Goal: Find specific page/section: Find specific page/section

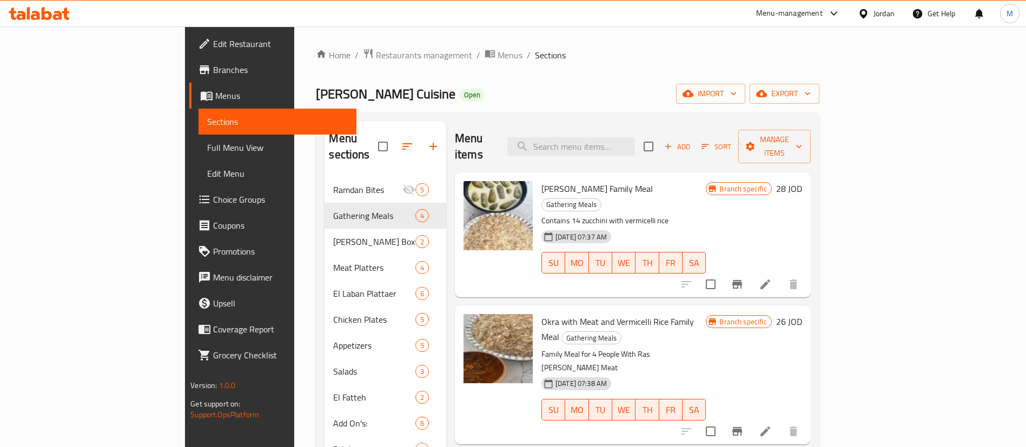
click at [772, 19] on div "Menu-management" at bounding box center [789, 13] width 67 height 13
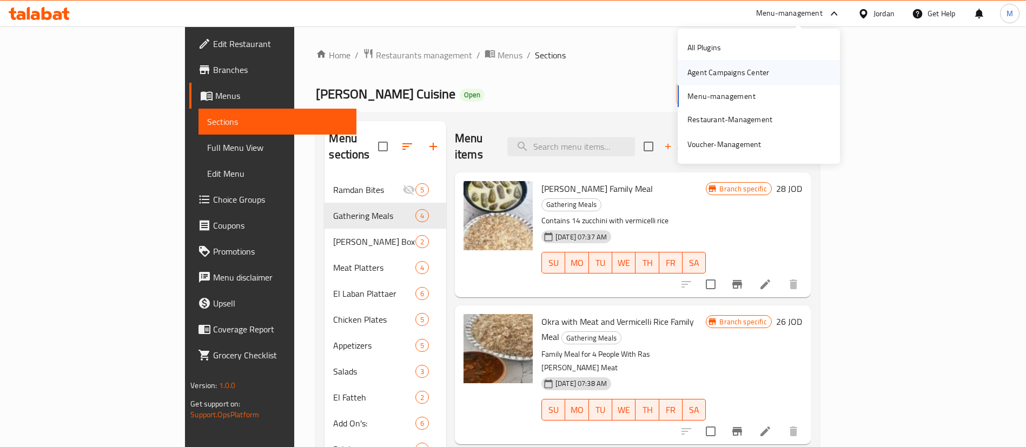
click at [768, 71] on div "Agent Campaigns Center" at bounding box center [728, 72] width 99 height 25
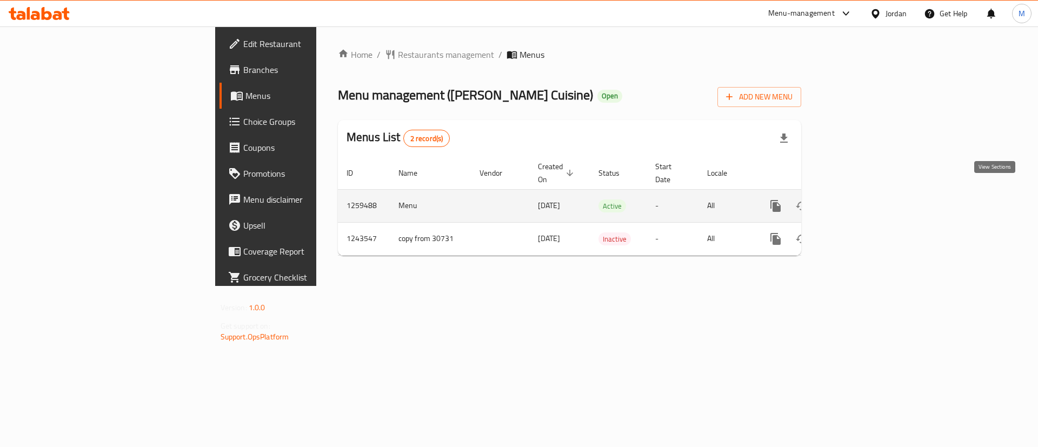
click at [860, 200] on icon "enhanced table" at bounding box center [853, 206] width 13 height 13
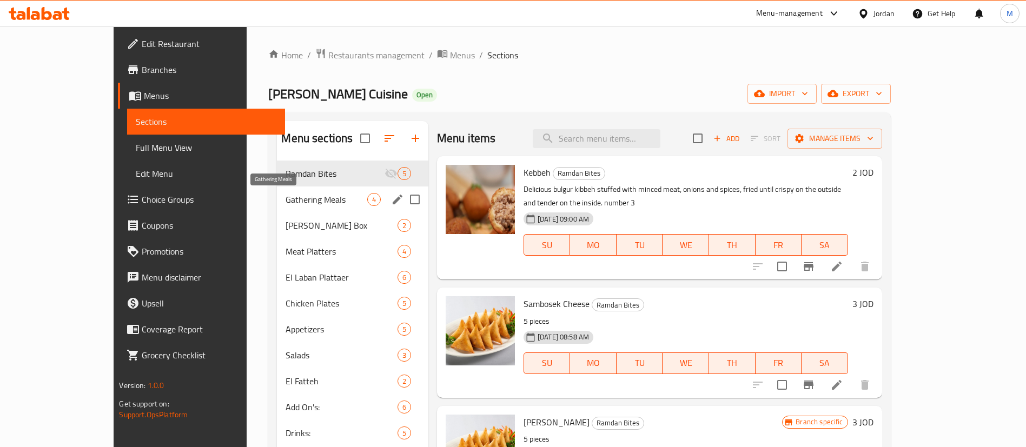
click at [286, 203] on span "Gathering Meals" at bounding box center [326, 199] width 81 height 13
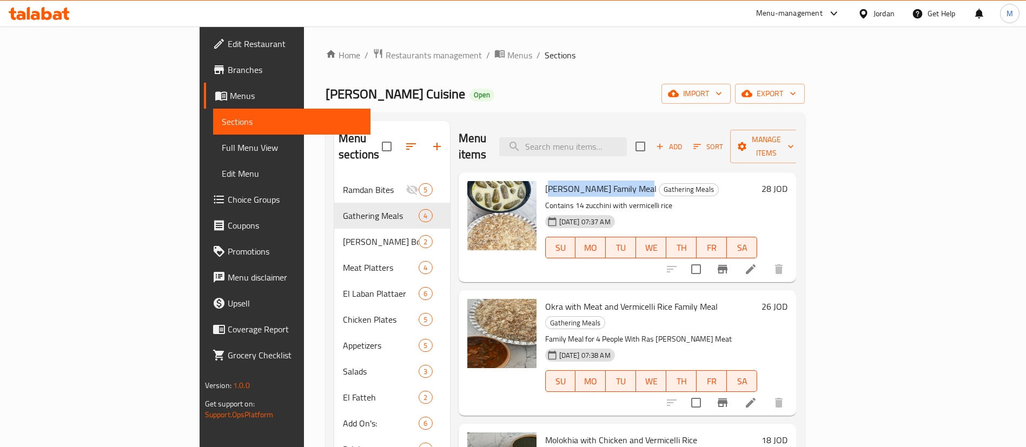
drag, startPoint x: 498, startPoint y: 170, endPoint x: 590, endPoint y: 175, distance: 92.0
click at [590, 181] on span "[PERSON_NAME] Family Meal" at bounding box center [600, 189] width 111 height 16
drag, startPoint x: 494, startPoint y: 170, endPoint x: 594, endPoint y: 173, distance: 100.6
click at [594, 177] on div "[PERSON_NAME] Family Meal Gathering Meals Contains 14 zucchini with vermicelli …" at bounding box center [651, 227] width 221 height 101
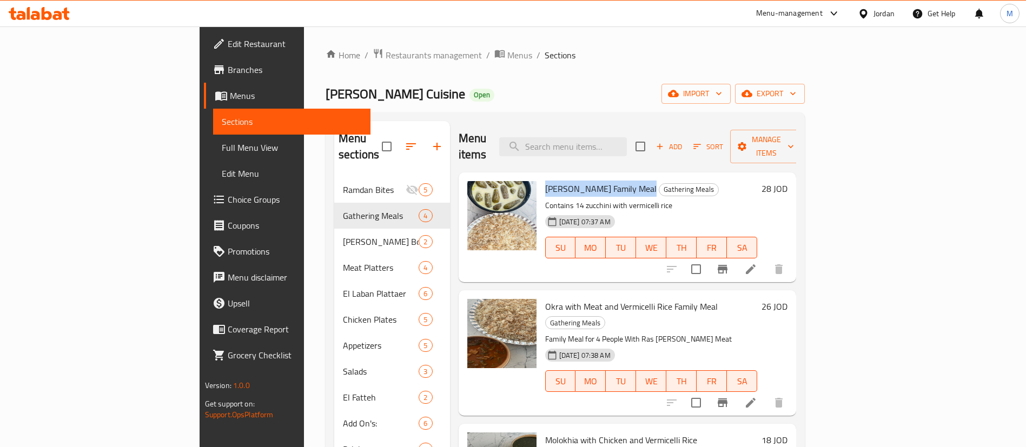
copy span "[PERSON_NAME] Family Meal"
drag, startPoint x: 493, startPoint y: 287, endPoint x: 506, endPoint y: 289, distance: 12.5
click at [541, 295] on div "Okra with Meat and Vermicelli Rice Family Meal Gathering Meals Family Meal for …" at bounding box center [651, 353] width 221 height 116
click at [545, 299] on span "Okra with Meat and Vermicelli Rice Family Meal" at bounding box center [631, 307] width 173 height 16
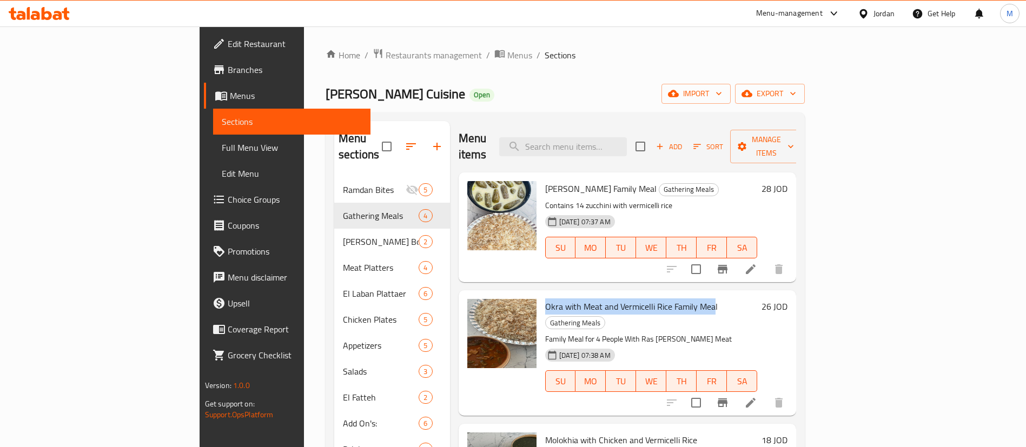
drag, startPoint x: 492, startPoint y: 291, endPoint x: 664, endPoint y: 288, distance: 171.5
click at [664, 295] on div "Okra with Meat and Vermicelli Rice Family Meal Gathering Meals Family Meal for …" at bounding box center [651, 353] width 221 height 116
copy span "Okra with Meat and Vermicelli Rice Family Mea"
click at [720, 333] on p "Family Meal for 4 People With Ras [PERSON_NAME] Meat" at bounding box center [651, 340] width 213 height 14
drag, startPoint x: 493, startPoint y: 289, endPoint x: 668, endPoint y: 290, distance: 175.2
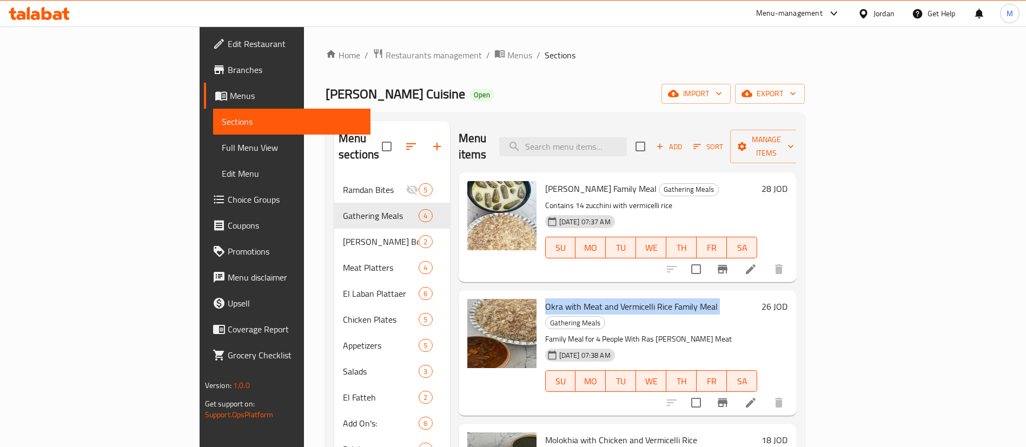
click at [668, 295] on div "Okra with Meat and Vermicelli Rice Family Meal Gathering Meals Family Meal for …" at bounding box center [651, 353] width 221 height 116
copy h6 "Okra with Meat and Vermicelli Rice Family Meal"
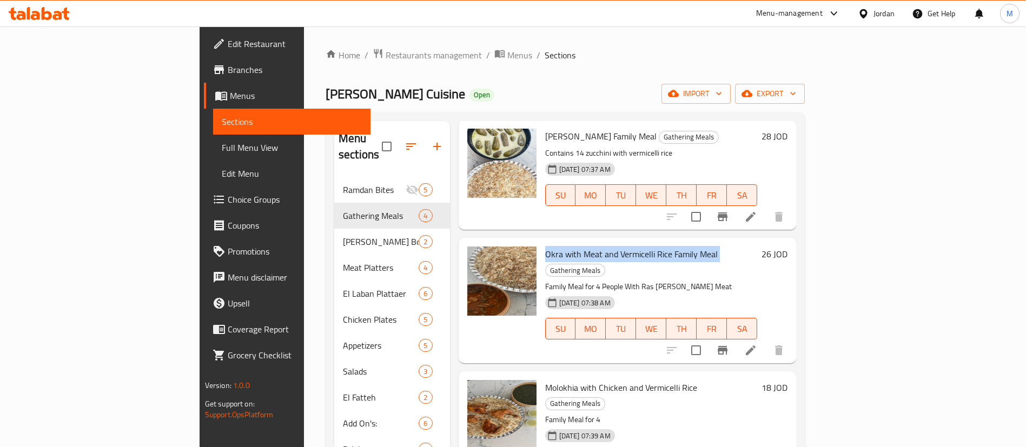
scroll to position [151, 0]
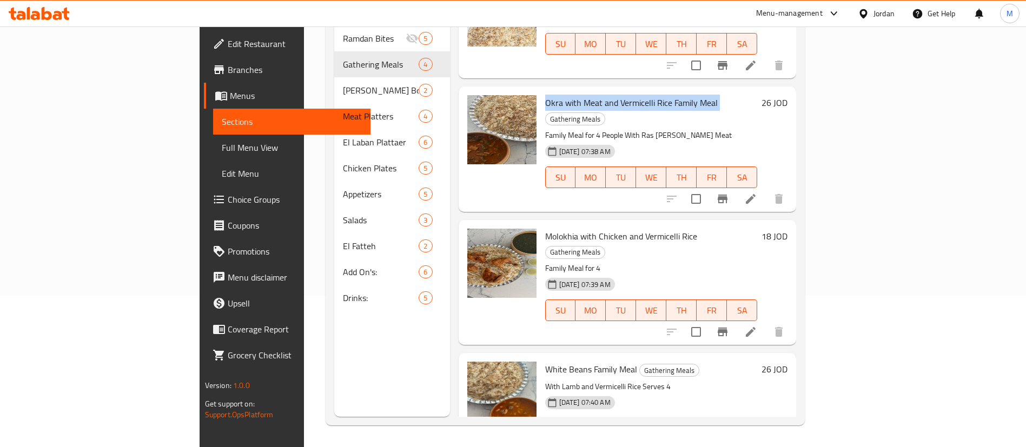
drag, startPoint x: 495, startPoint y: 203, endPoint x: 646, endPoint y: 205, distance: 150.9
click at [646, 229] on h6 "Molokhia with Chicken and Vermicelli Rice Gathering Meals" at bounding box center [651, 244] width 213 height 30
copy span "Molokhia with Chicken and Vermicelli Rice"
click at [541, 357] on div "White Beans Family Meal Gathering Meals With Lamb and Vermicelli Rice Serves 4 …" at bounding box center [651, 407] width 221 height 101
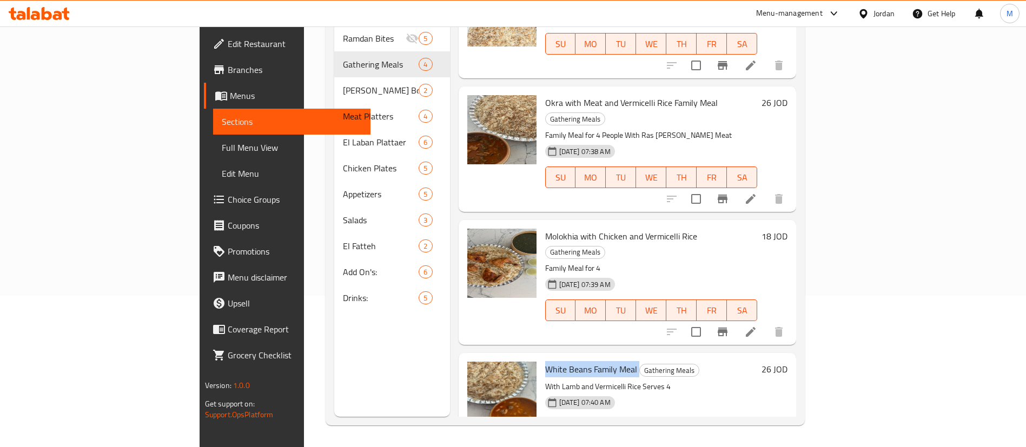
drag, startPoint x: 495, startPoint y: 321, endPoint x: 588, endPoint y: 321, distance: 93.0
click at [588, 362] on h6 "White Beans Family Meal Gathering Meals" at bounding box center [651, 369] width 213 height 15
copy h6 "White Beans Family Meal"
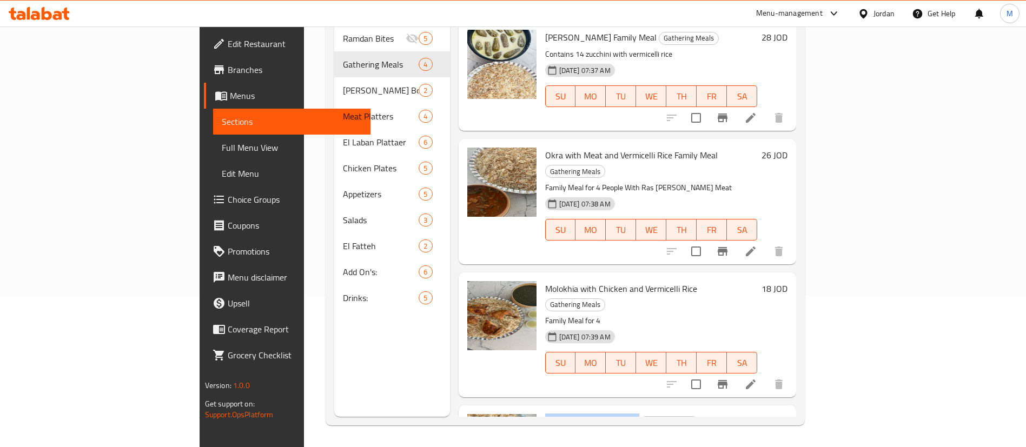
scroll to position [0, 0]
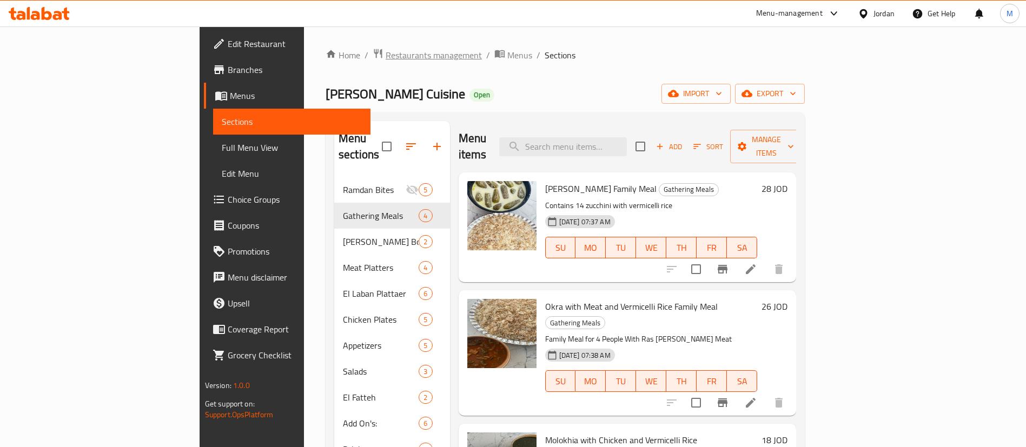
click at [386, 56] on span "Restaurants management" at bounding box center [434, 55] width 96 height 13
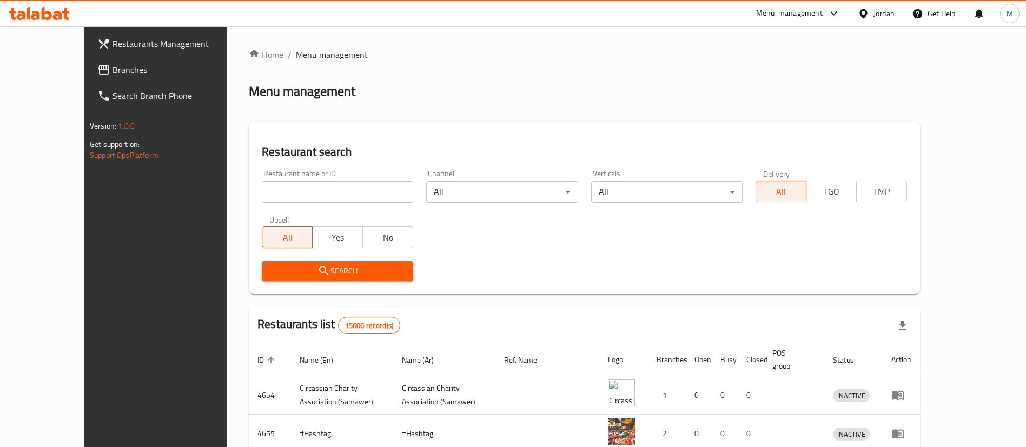
click at [806, 13] on div "Menu-management" at bounding box center [789, 13] width 67 height 13
click at [781, 77] on div "Agent Campaigns Center" at bounding box center [759, 72] width 162 height 25
